Goal: Task Accomplishment & Management: Use online tool/utility

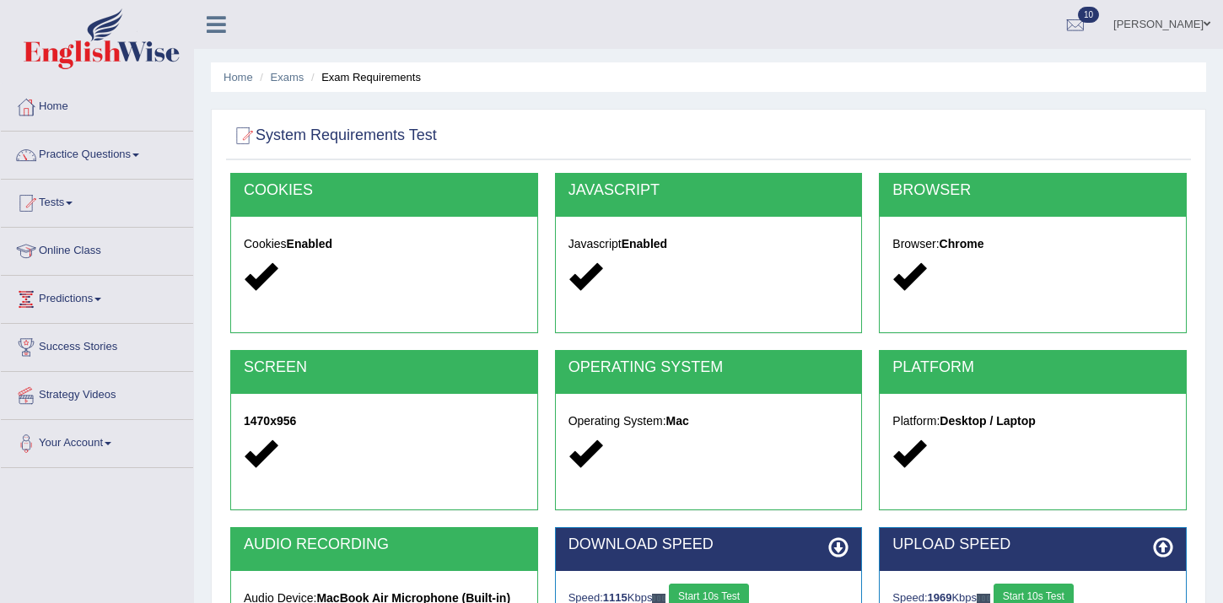
click at [1172, 35] on link "[PERSON_NAME]" at bounding box center [1162, 22] width 122 height 44
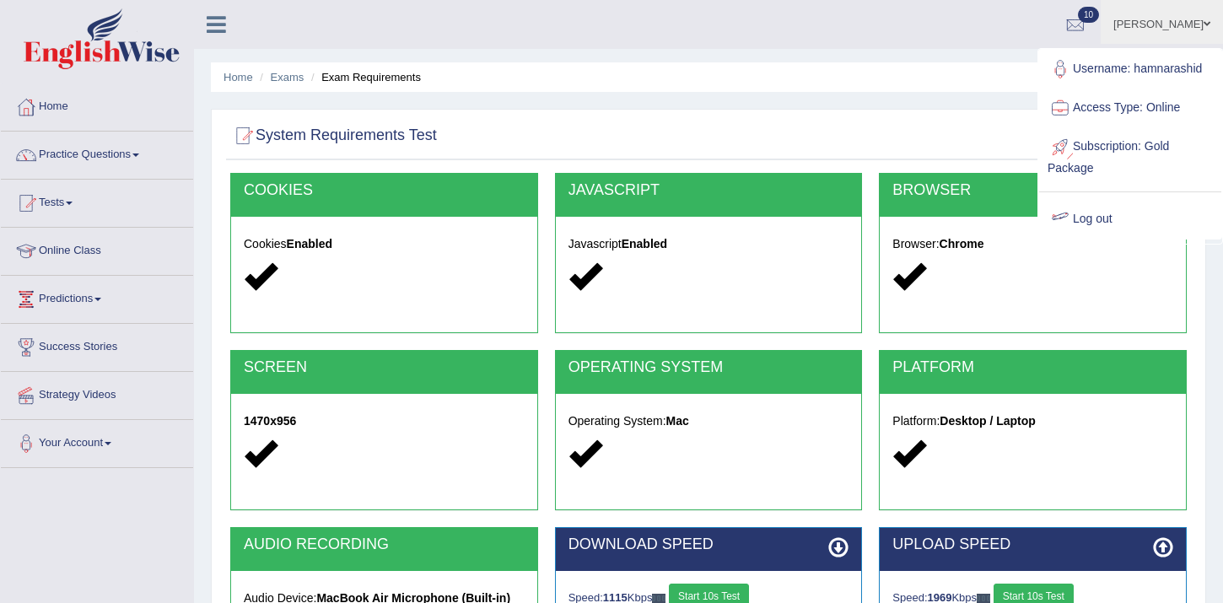
click at [1109, 222] on link "Log out" at bounding box center [1130, 219] width 182 height 39
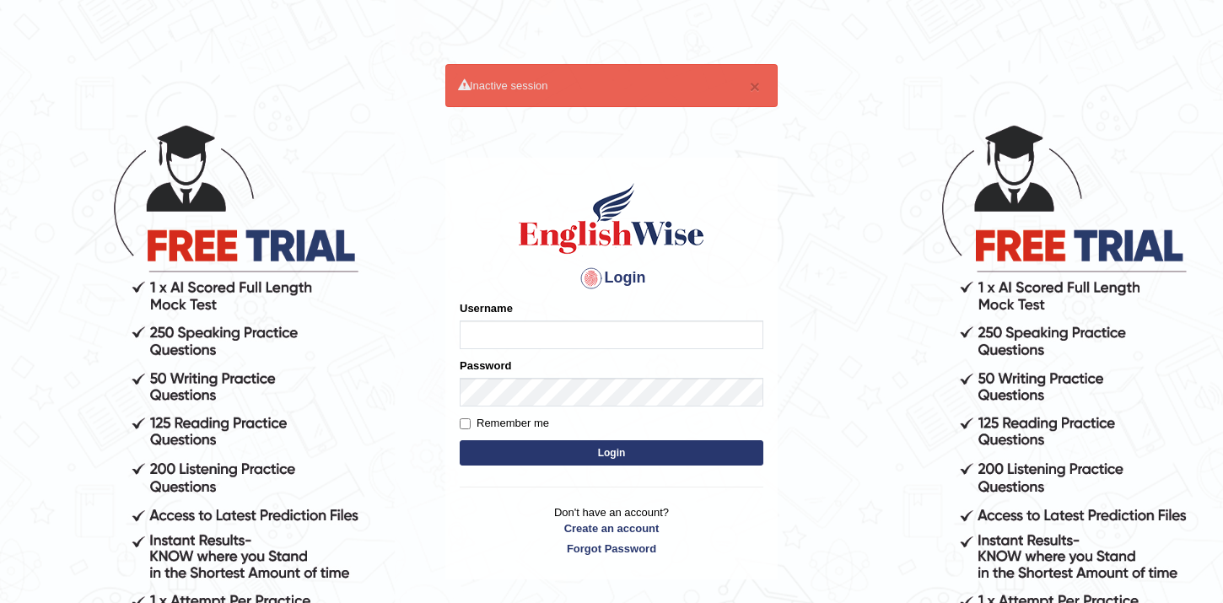
click at [539, 338] on input "Username" at bounding box center [612, 335] width 304 height 29
type input "hamnarashid"
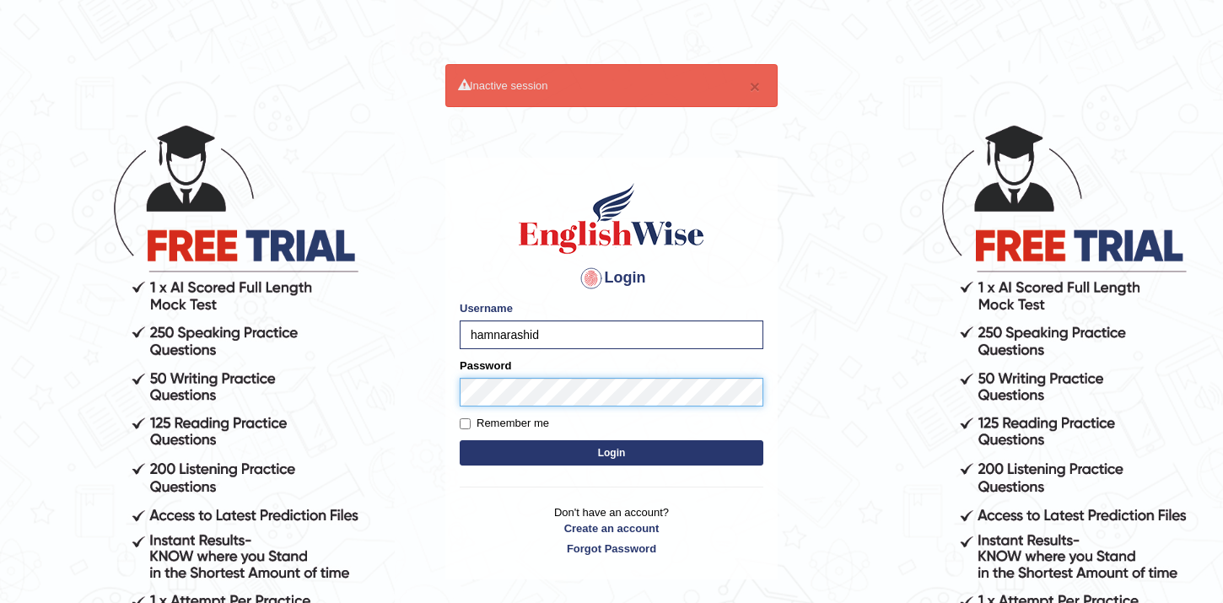
click at [460, 440] on button "Login" at bounding box center [612, 452] width 304 height 25
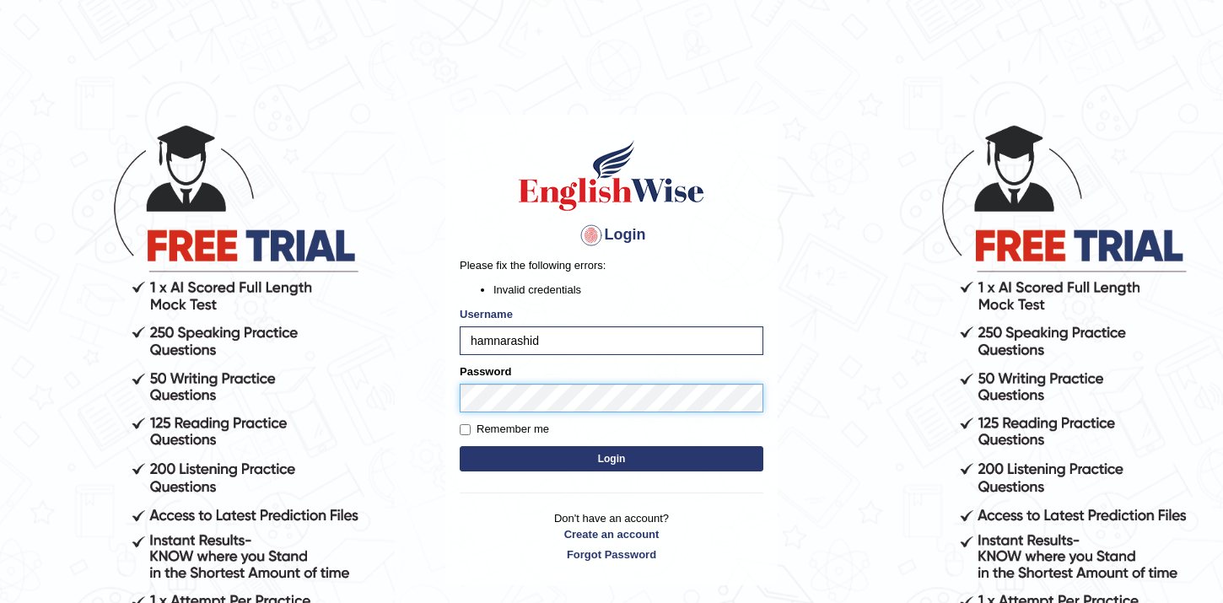
click at [381, 403] on body "Login Please fix the following errors: Invalid credentials Username hamnarashid…" at bounding box center [611, 363] width 1223 height 603
click at [460, 446] on button "Login" at bounding box center [612, 458] width 304 height 25
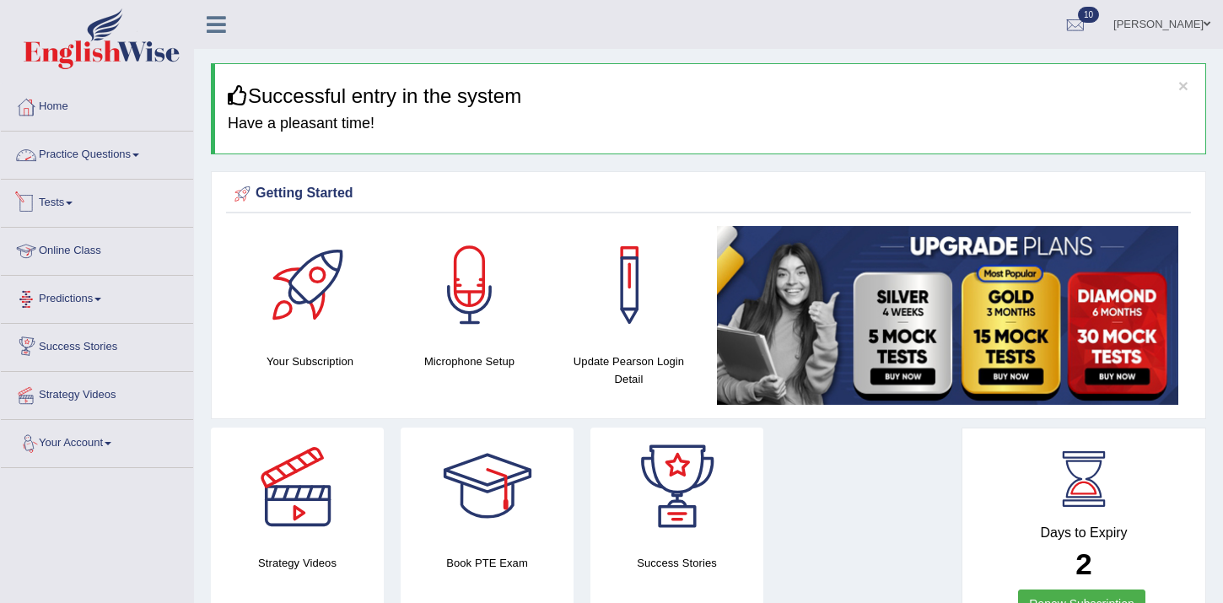
click at [63, 211] on link "Tests" at bounding box center [97, 201] width 192 height 42
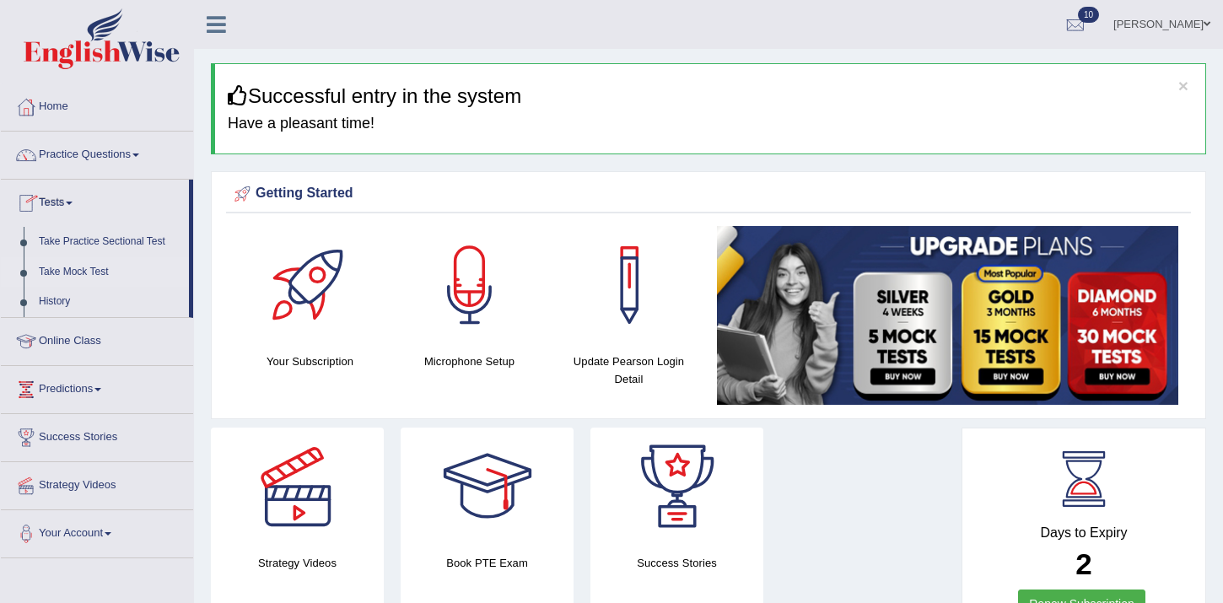
click at [78, 276] on link "Take Mock Test" at bounding box center [110, 272] width 158 height 30
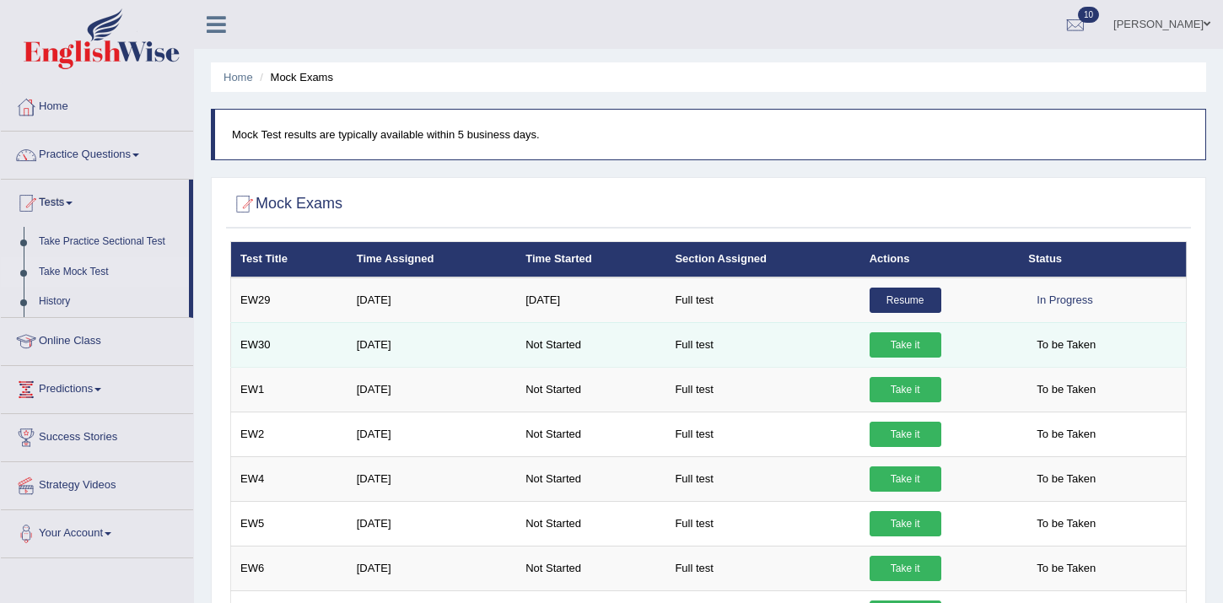
click at [918, 351] on link "Take it" at bounding box center [906, 344] width 72 height 25
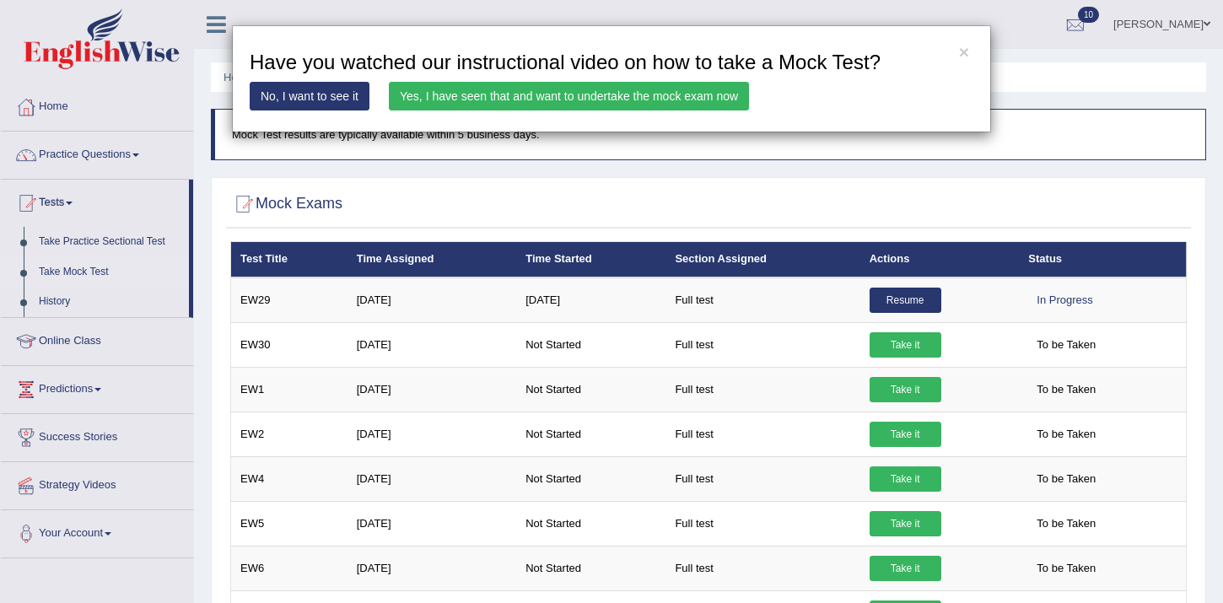
click at [652, 101] on link "Yes, I have seen that and want to undertake the mock exam now" at bounding box center [569, 96] width 360 height 29
